Goal: Task Accomplishment & Management: Manage account settings

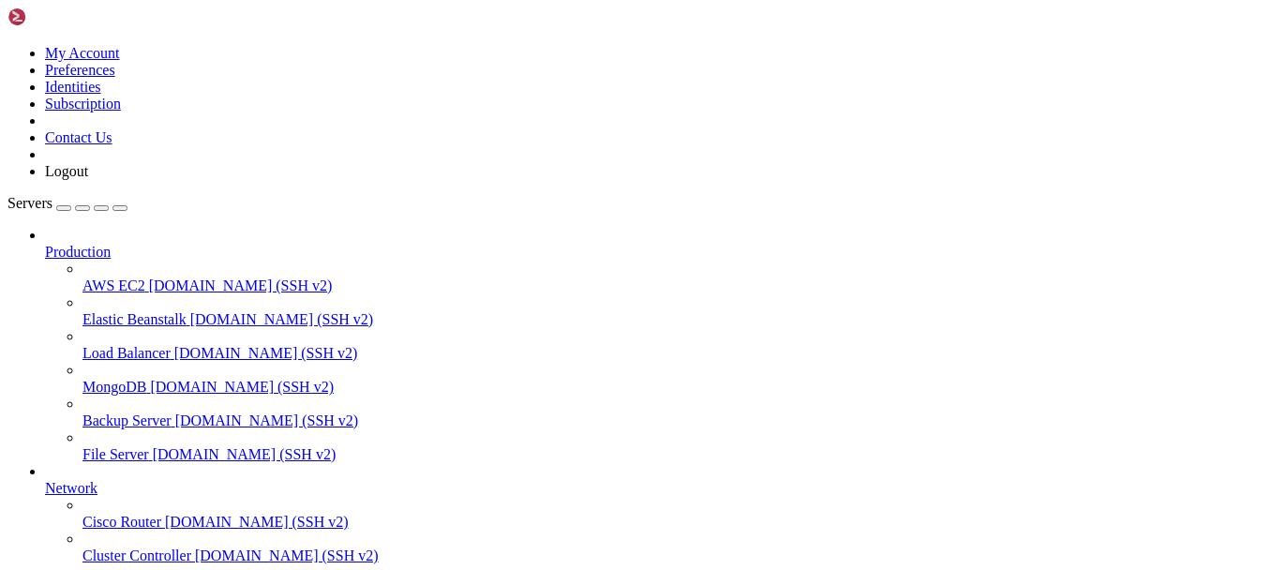
scroll to position [286, 0]
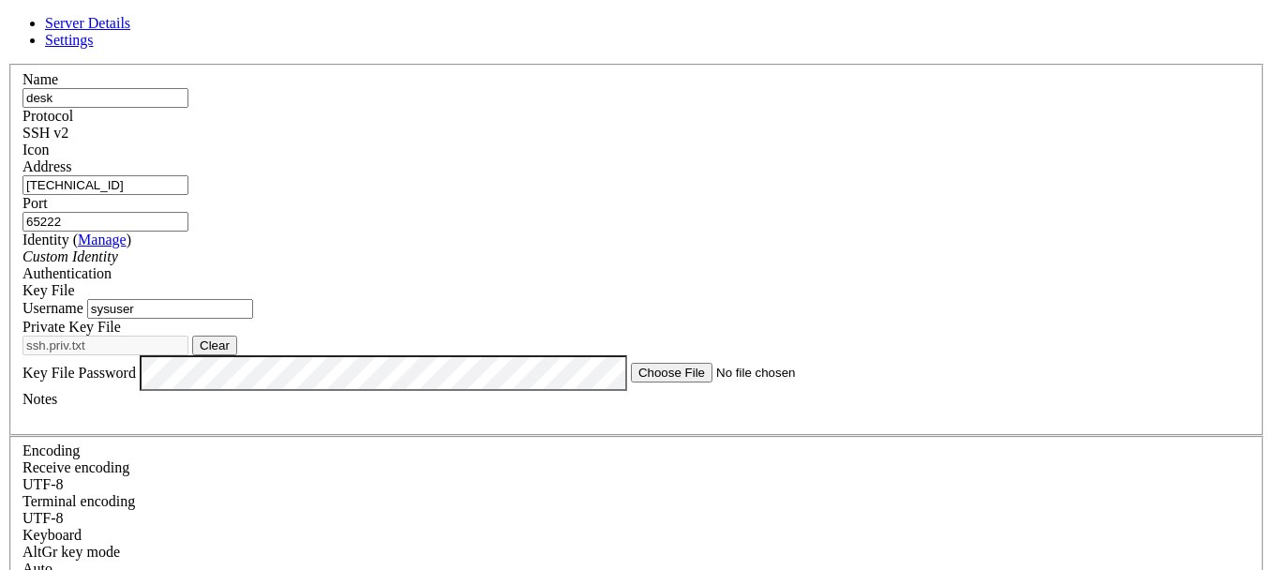
scroll to position [73, 0]
drag, startPoint x: 619, startPoint y: 263, endPoint x: 152, endPoint y: 215, distance: 469.3
click at [152, 215] on div "Server Details Settings Name desk Protocol SSH v2 Icon" at bounding box center [636, 420] width 1258 height 811
type input "root"
click at [121, 319] on label "Private Key File" at bounding box center [71, 327] width 98 height 16
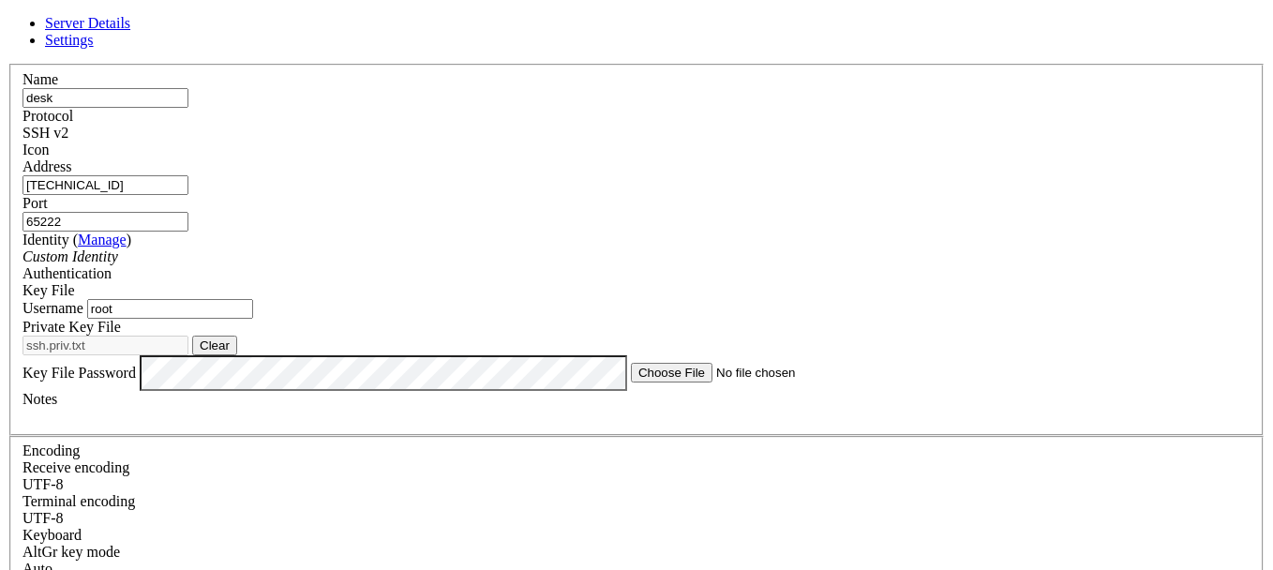
click at [237, 336] on button "Clear" at bounding box center [214, 346] width 45 height 20
click at [248, 336] on button "Browse" at bounding box center [220, 346] width 56 height 20
type input "ssh.pub.txt"
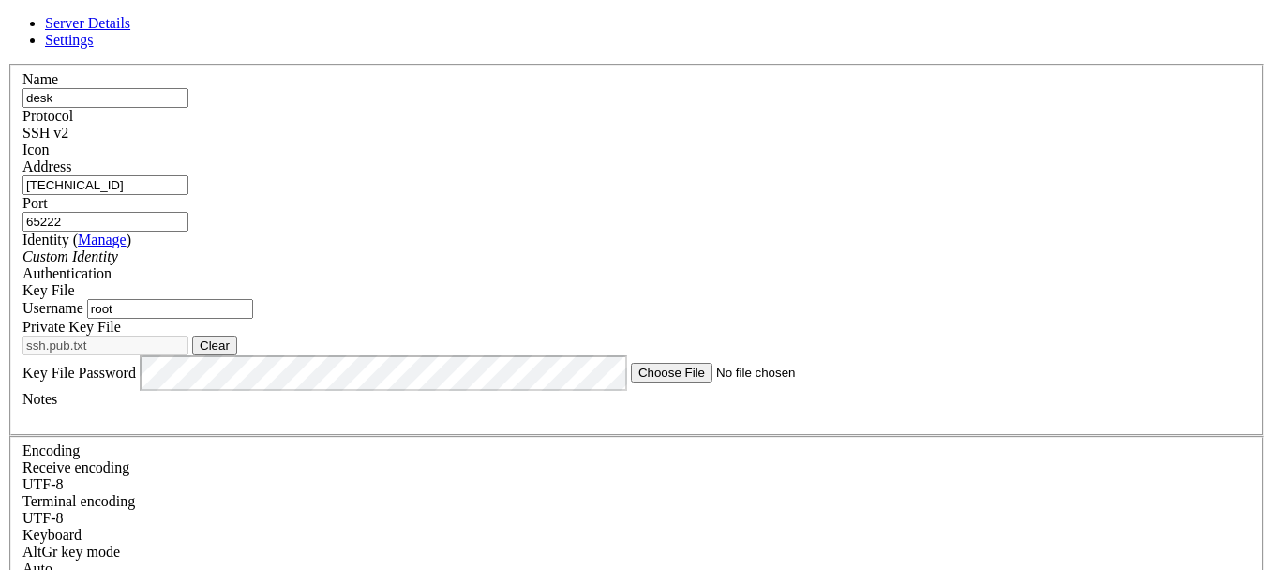
click at [237, 340] on button "Clear" at bounding box center [214, 346] width 45 height 20
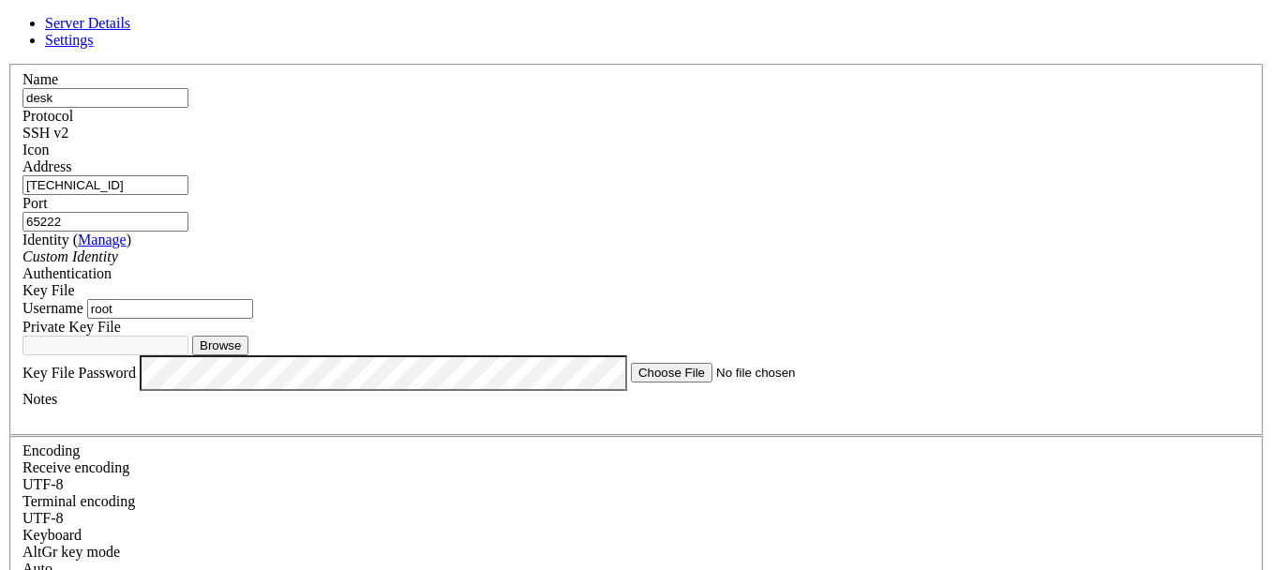
click at [248, 339] on button "Browse" at bounding box center [220, 346] width 56 height 20
type input "ssh.priv.txt"
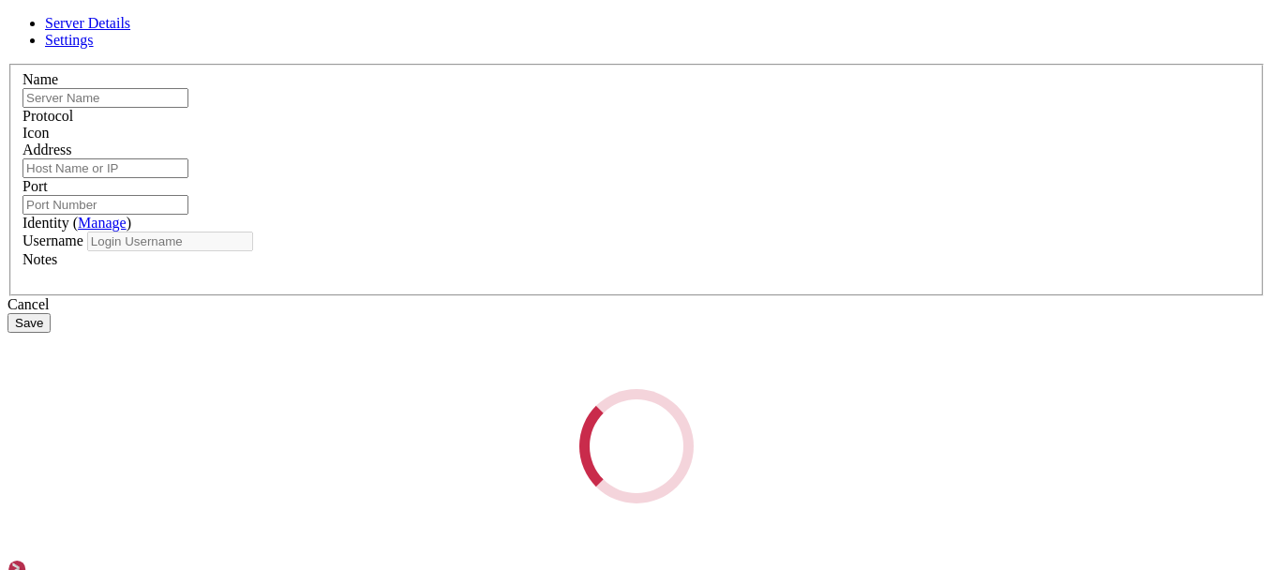
type input "desk"
type input "[TECHNICAL_ID]"
type input "65222"
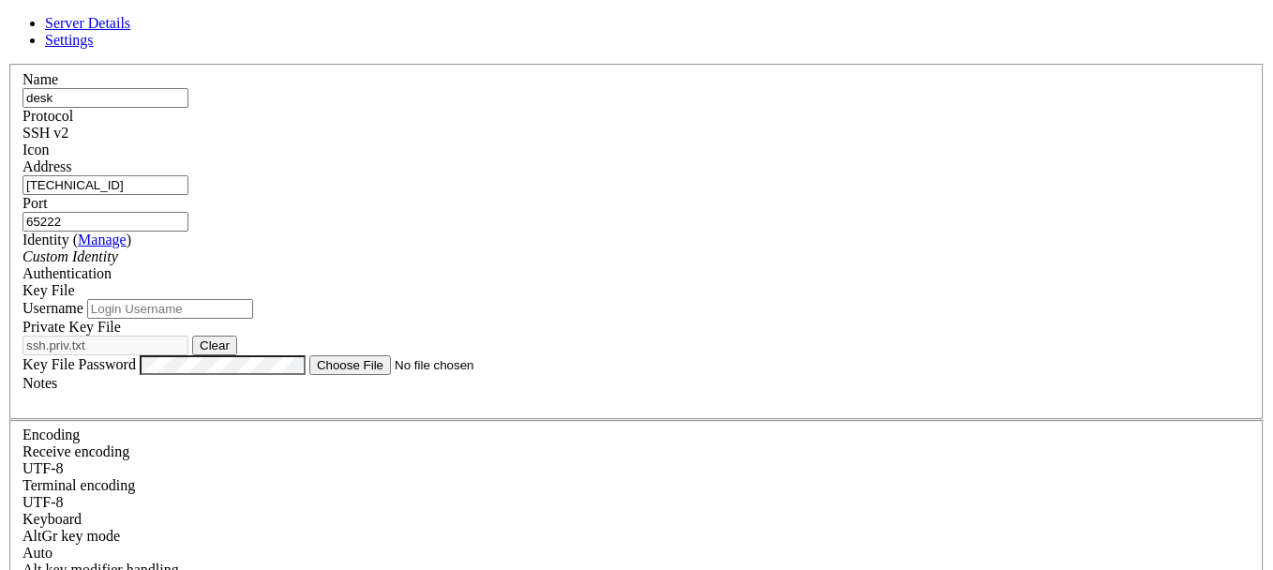
type input "root"
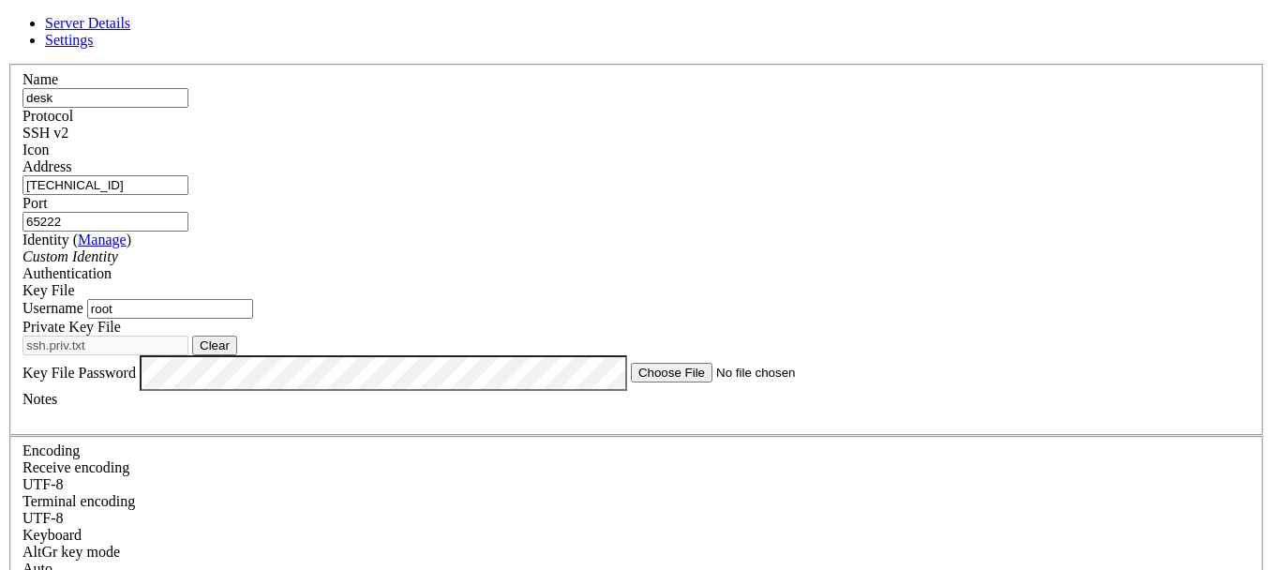
click at [237, 355] on button "Clear" at bounding box center [214, 346] width 45 height 20
click at [248, 355] on button "Browse" at bounding box center [220, 346] width 56 height 20
type input "id_ed25519"
